Goal: Task Accomplishment & Management: Use online tool/utility

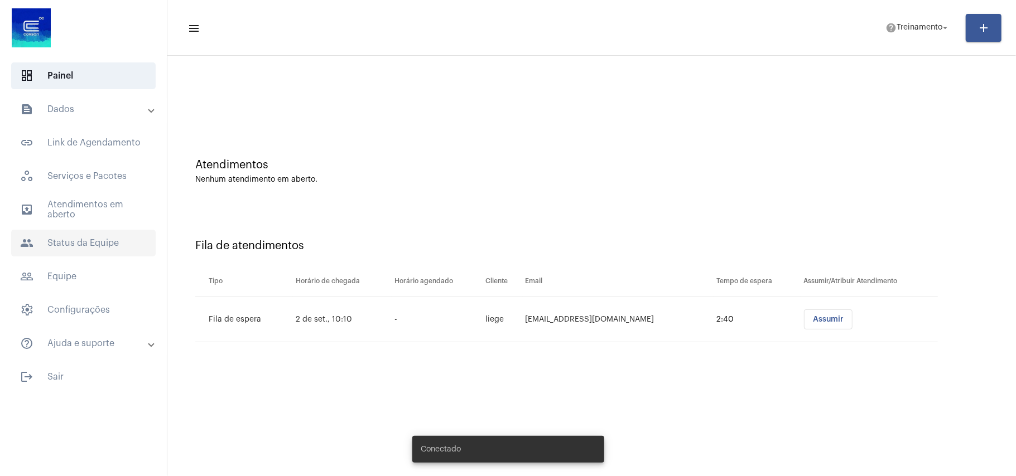
click at [99, 241] on span "people Status da Equipe" at bounding box center [83, 243] width 145 height 27
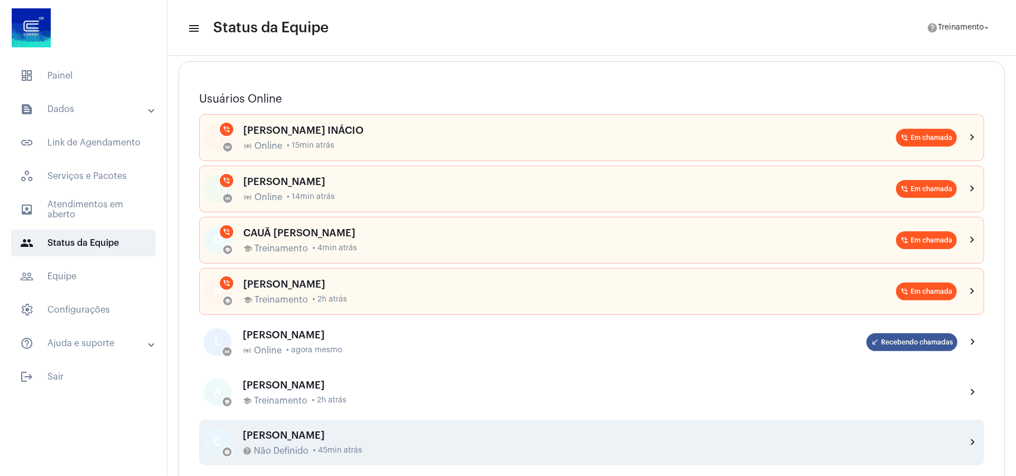
scroll to position [148, 0]
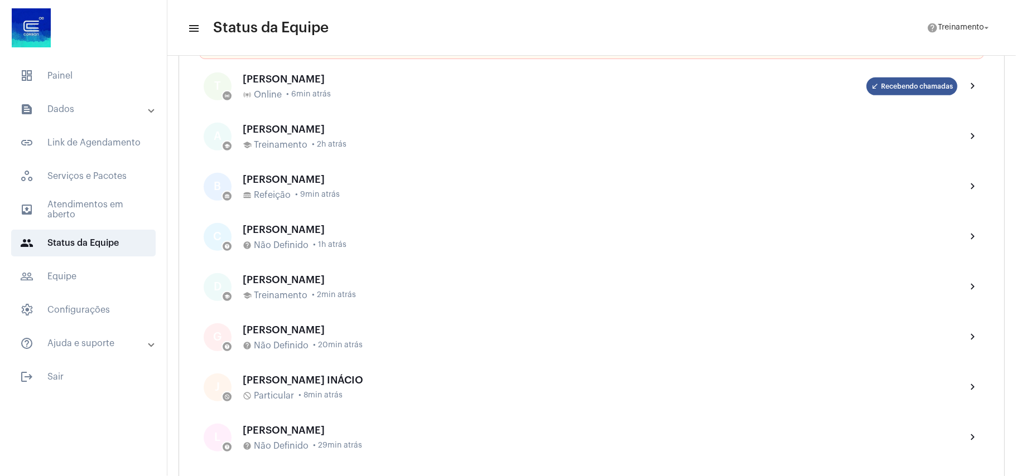
scroll to position [372, 0]
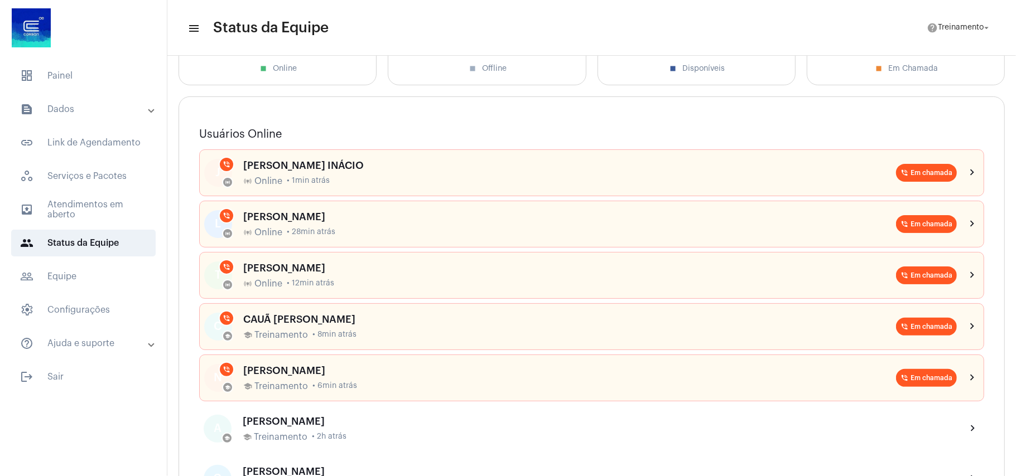
scroll to position [74, 0]
